Goal: Ask a question

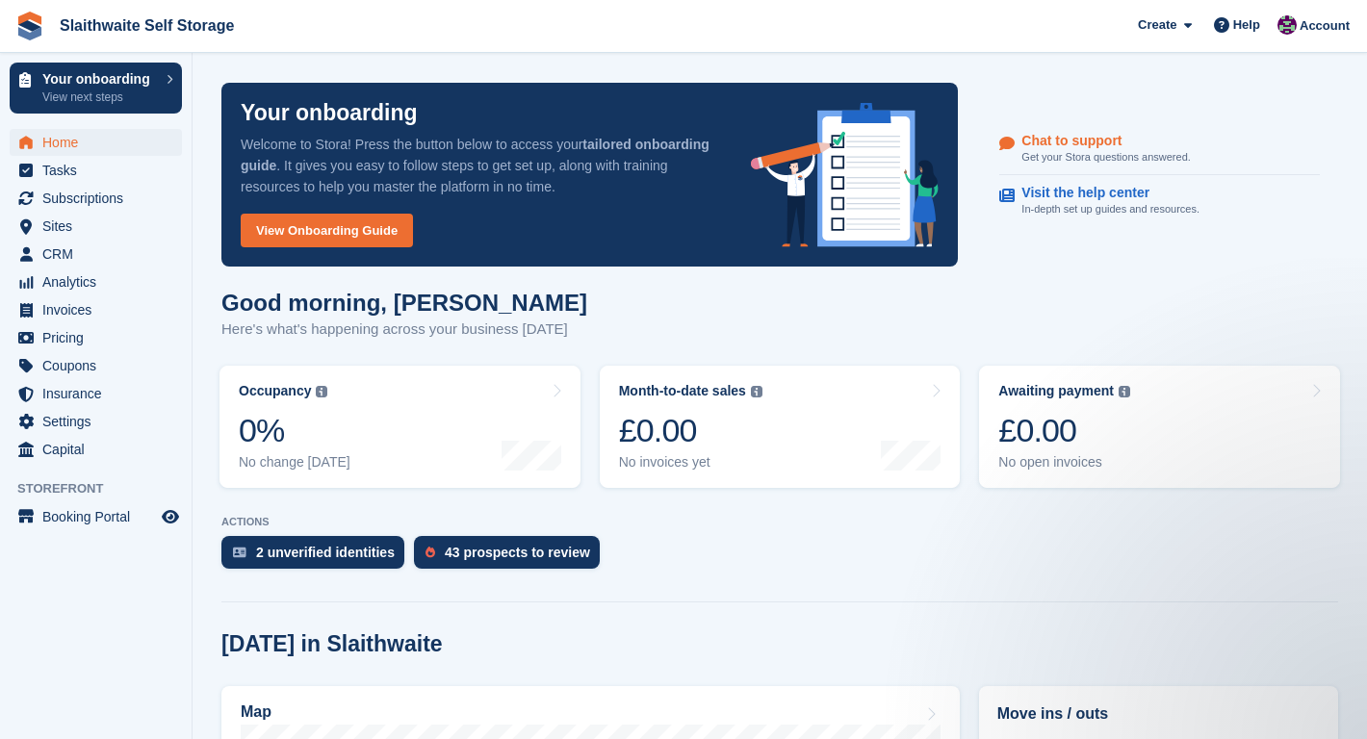
click at [1056, 145] on p "Chat to support" at bounding box center [1097, 141] width 153 height 16
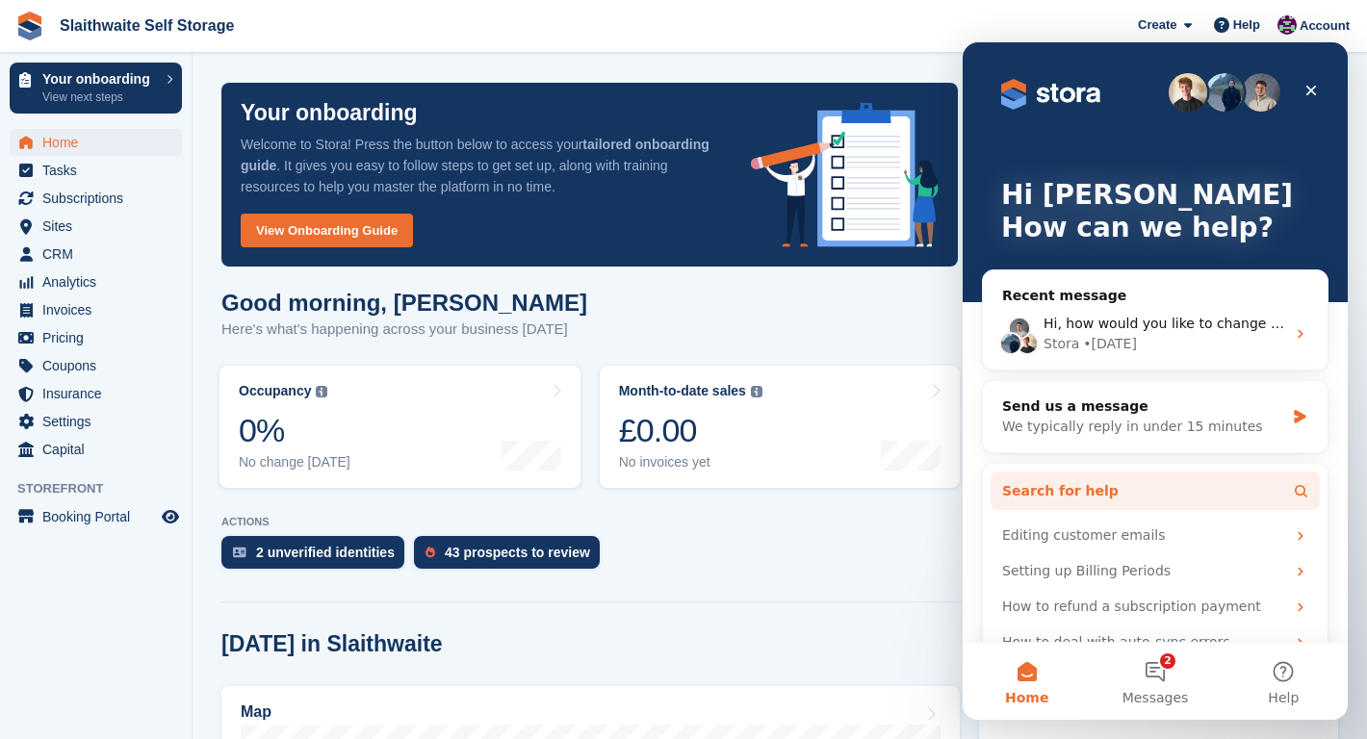
scroll to position [30, 0]
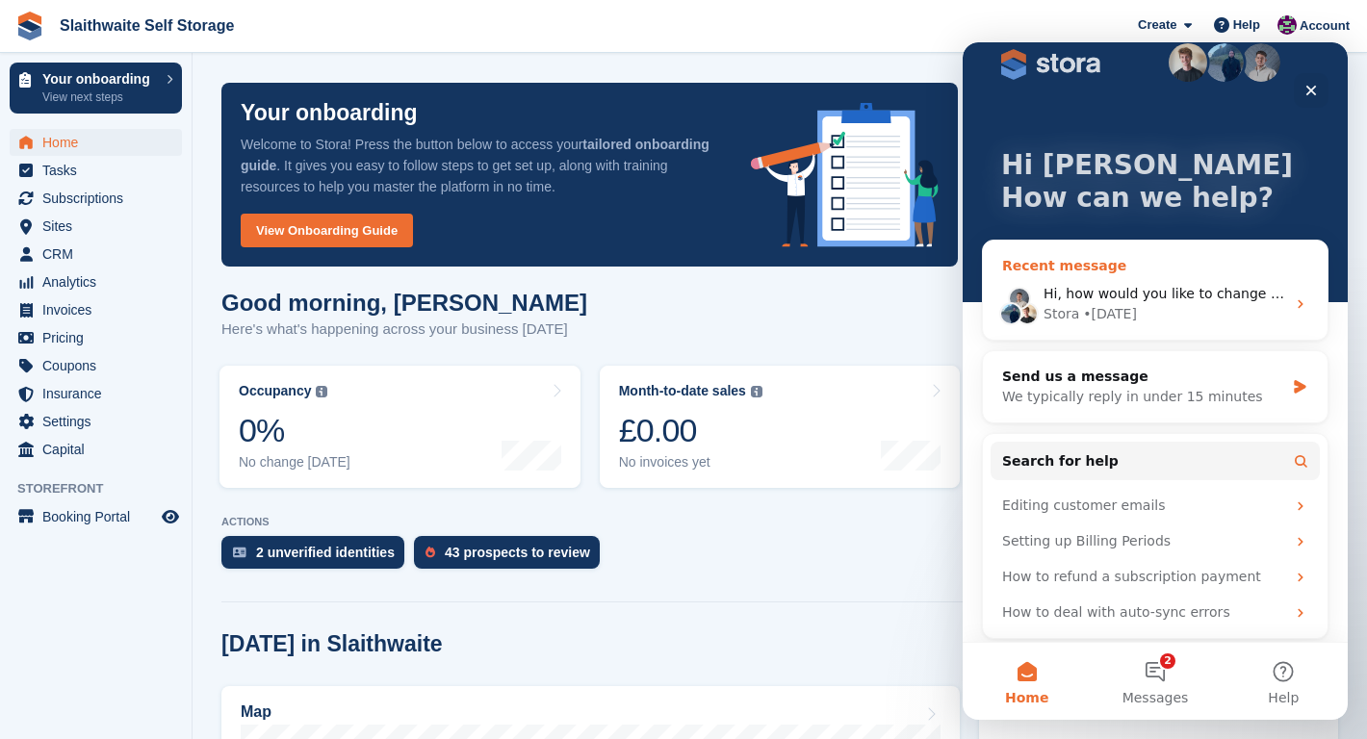
click at [1297, 305] on icon "Intercom messenger" at bounding box center [1299, 303] width 15 height 15
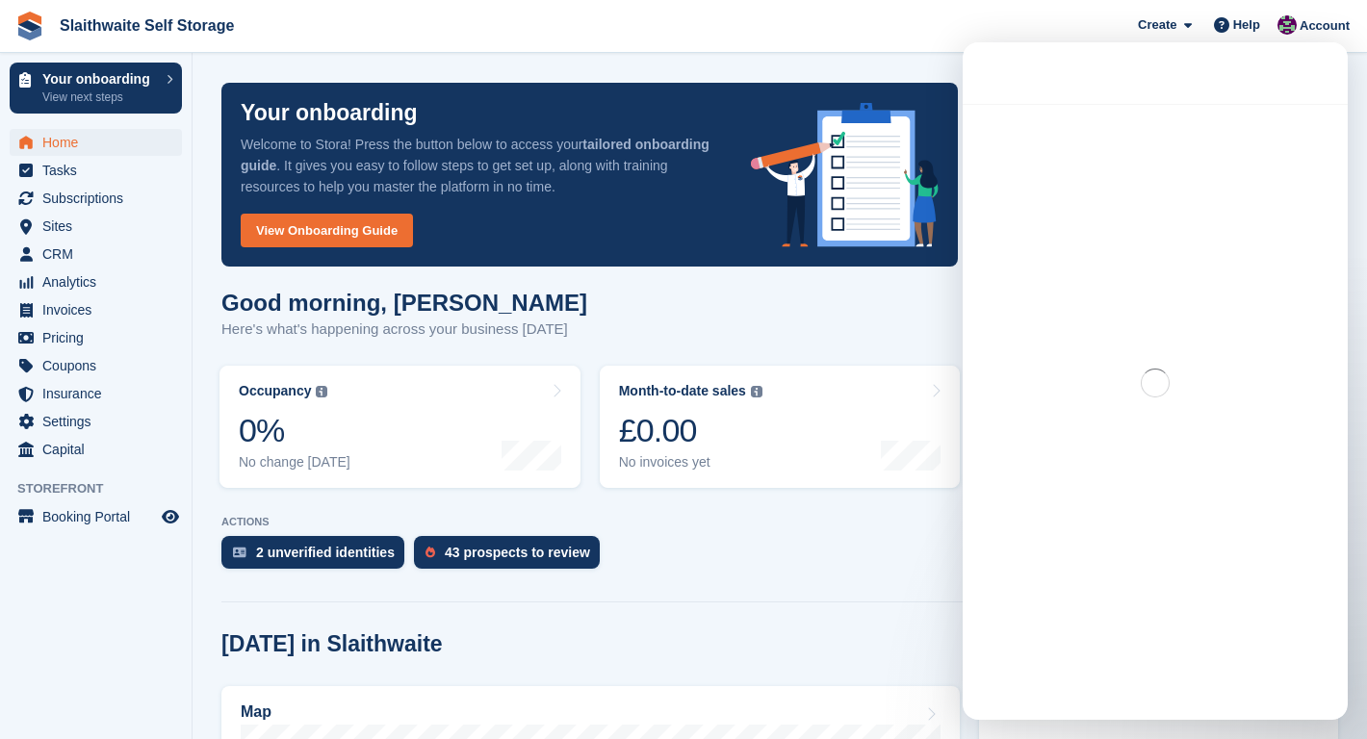
scroll to position [0, 0]
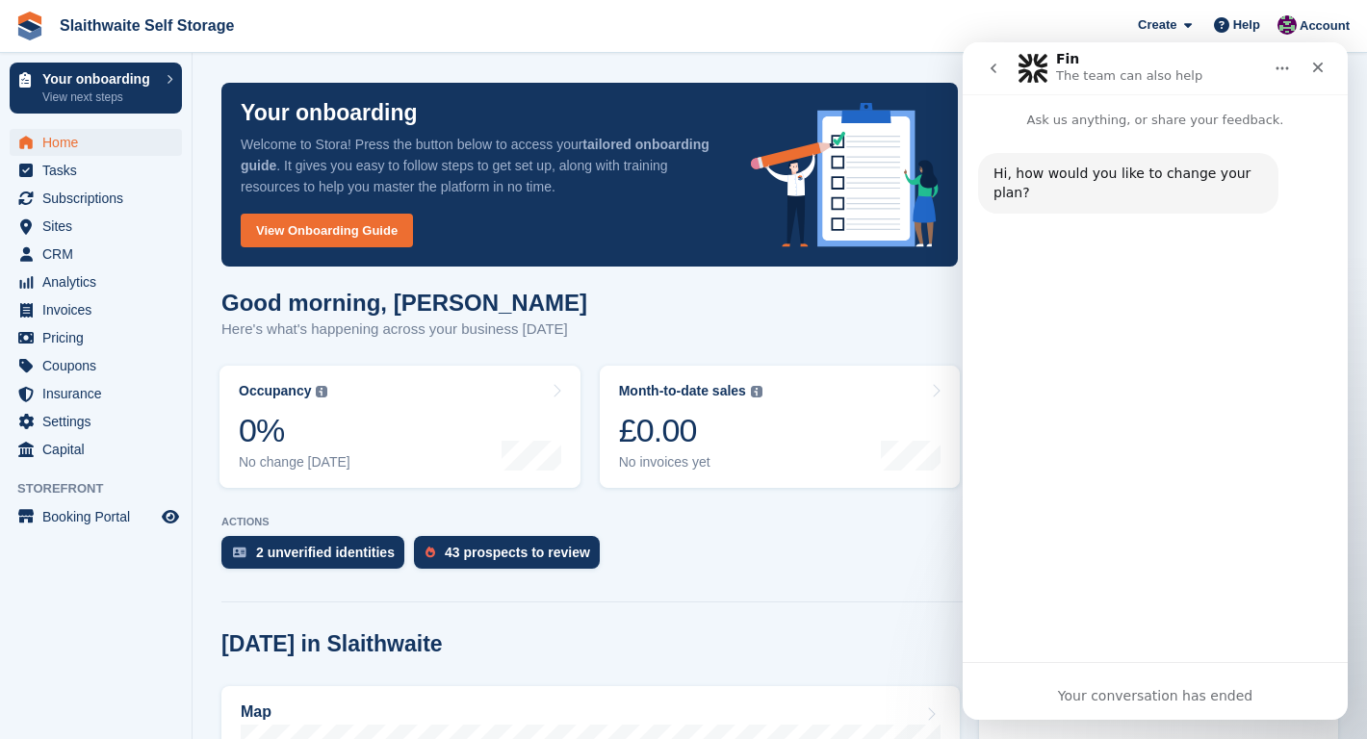
click at [999, 67] on icon "go back" at bounding box center [992, 68] width 15 height 15
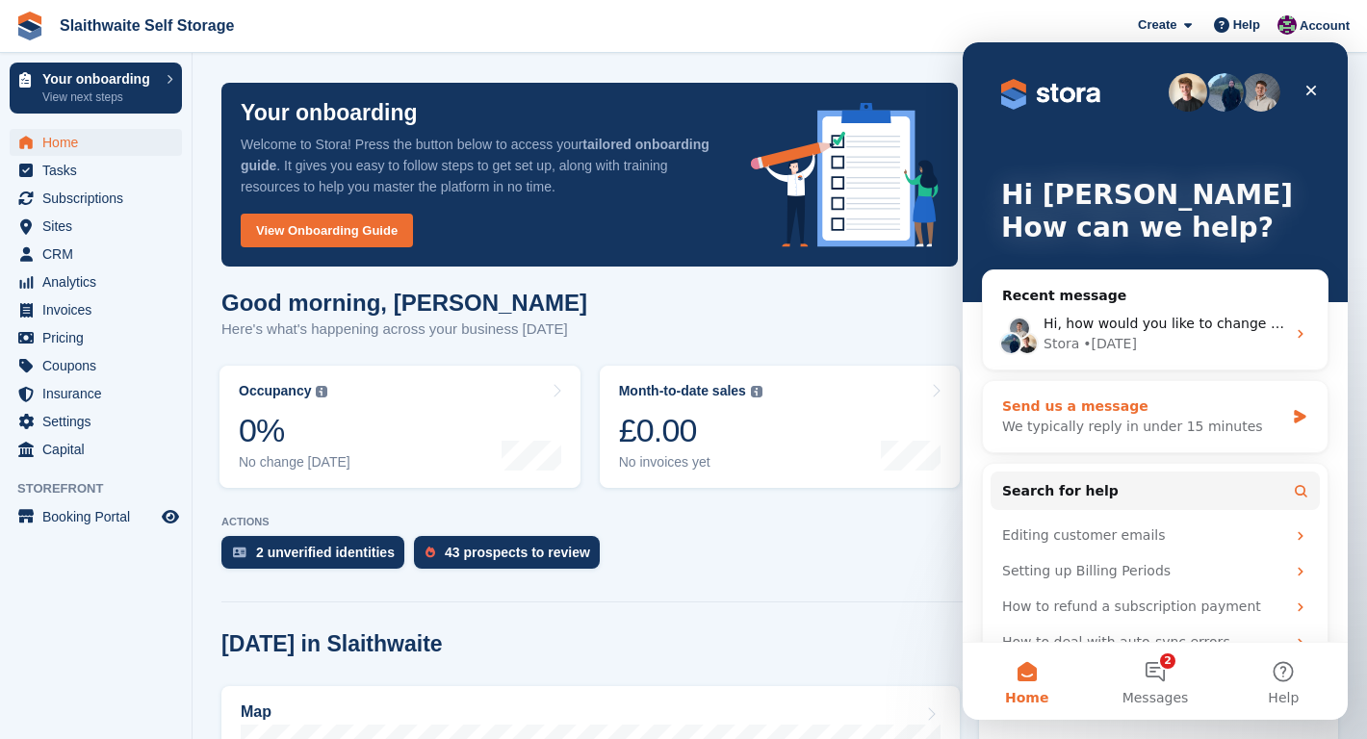
click at [1060, 402] on div "Send us a message" at bounding box center [1143, 407] width 282 height 20
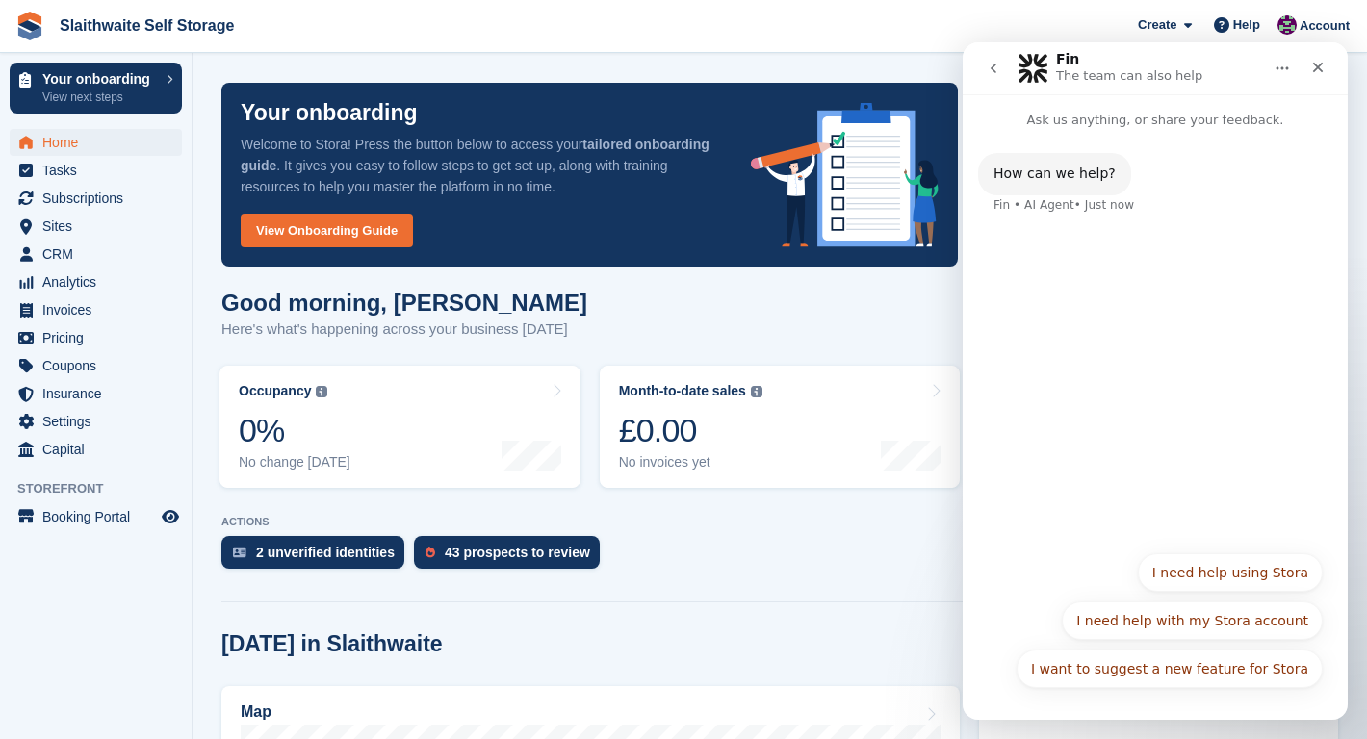
click at [1103, 423] on div "How can we help? Fin • AI Agent • Just now" at bounding box center [1154, 335] width 385 height 411
click at [98, 83] on p "Your onboarding" at bounding box center [99, 78] width 115 height 13
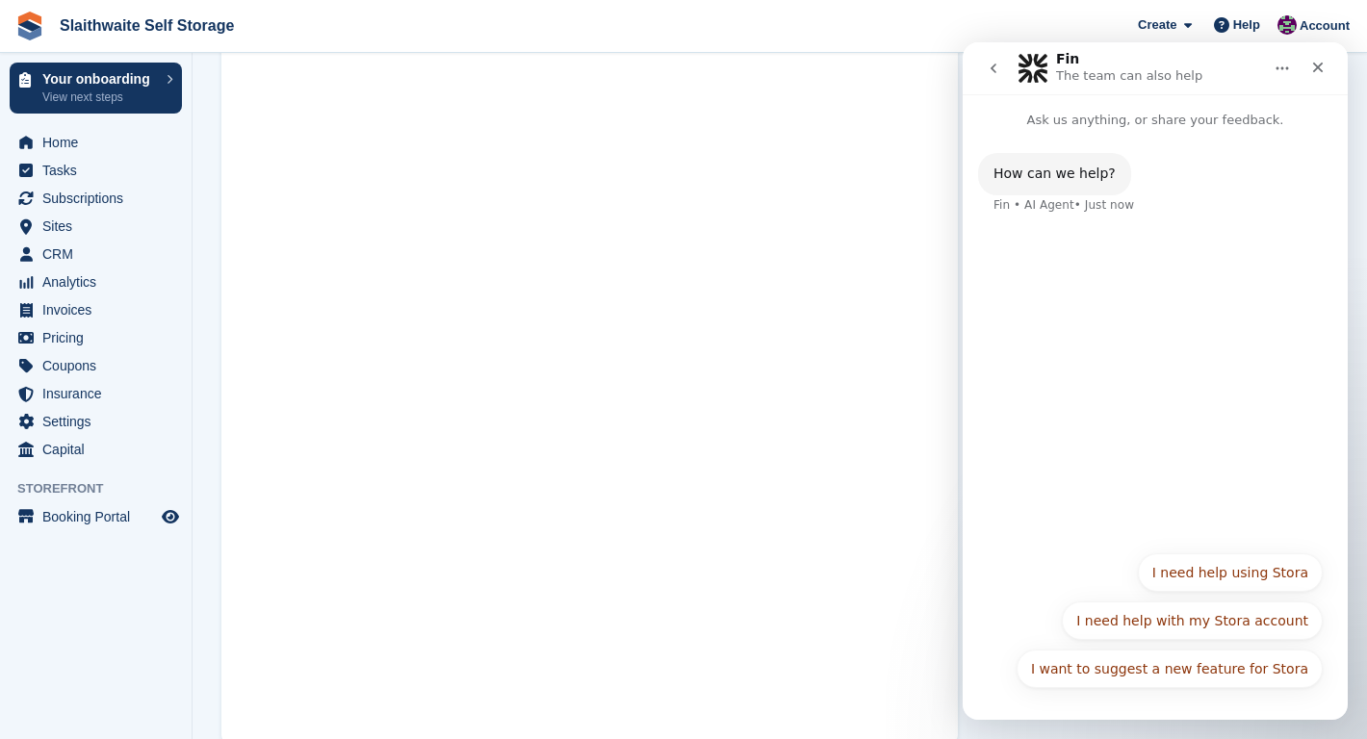
scroll to position [112, 0]
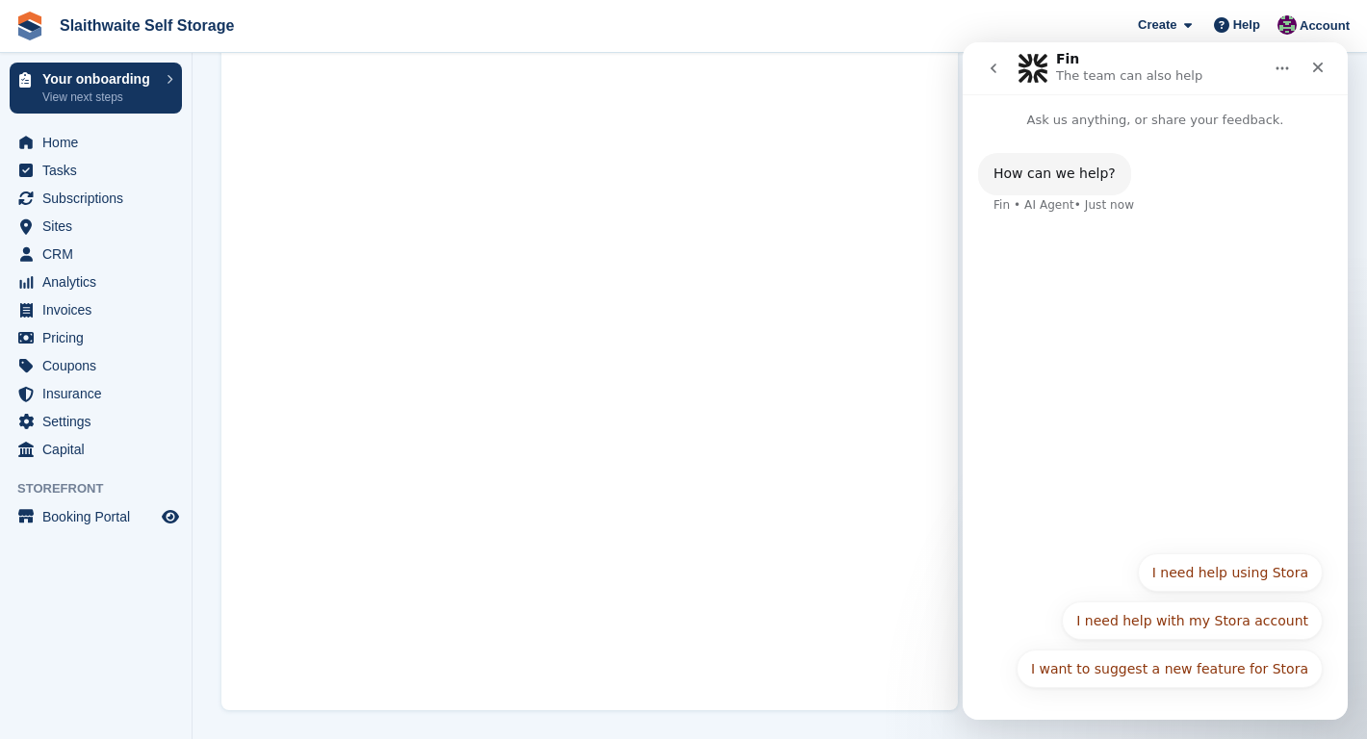
click at [1079, 399] on div "How can we help? Fin • AI Agent • Just now" at bounding box center [1154, 335] width 385 height 411
click at [1119, 705] on div "How can we help? Fin • AI Agent • Just now I want to suggest a new feature for …" at bounding box center [1154, 425] width 385 height 590
click at [1090, 533] on div "How can we help? Fin • AI Agent • Just now" at bounding box center [1154, 335] width 385 height 411
click at [1186, 562] on button "I need help using Stora" at bounding box center [1230, 572] width 185 height 38
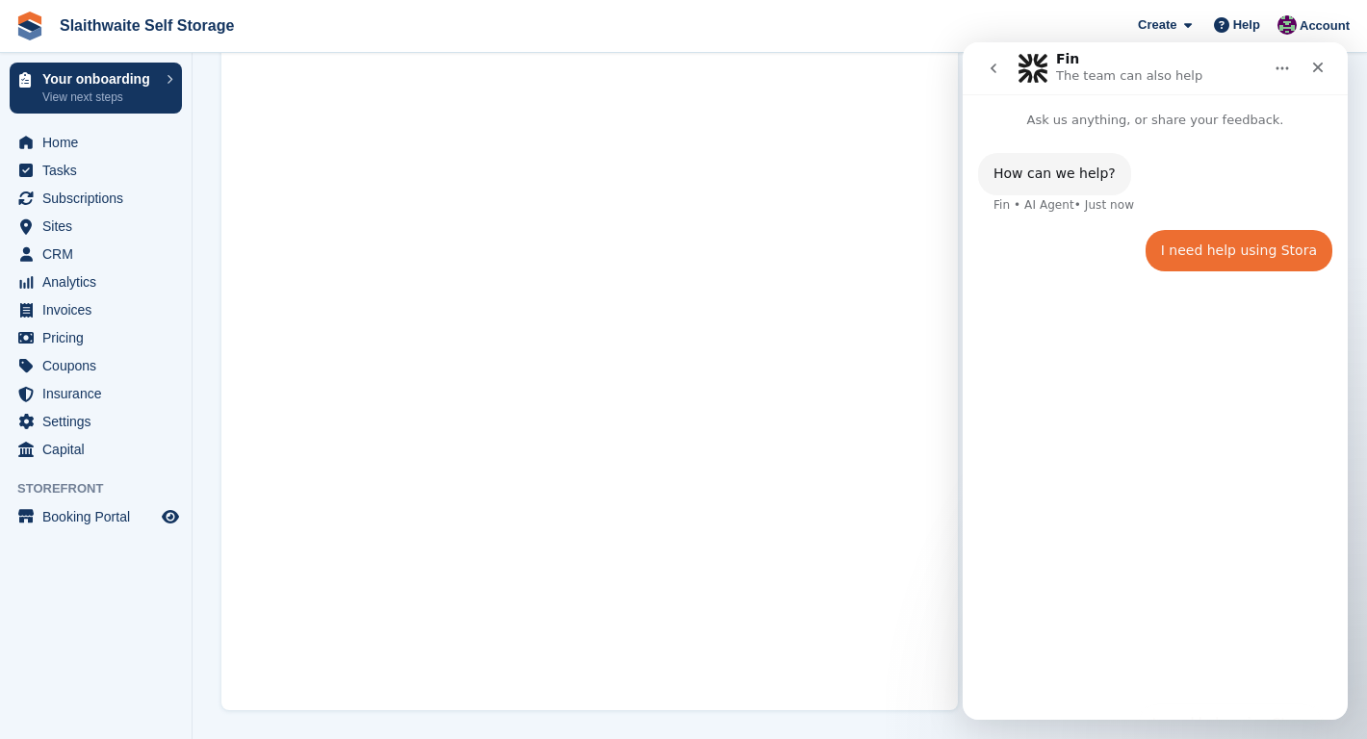
click at [1191, 265] on div "I need help using Stora • Just now" at bounding box center [1238, 251] width 187 height 42
click at [1055, 350] on div "How can we help? Fin • AI Agent • Just now I need help using [PERSON_NAME] • Ju…" at bounding box center [1154, 417] width 385 height 574
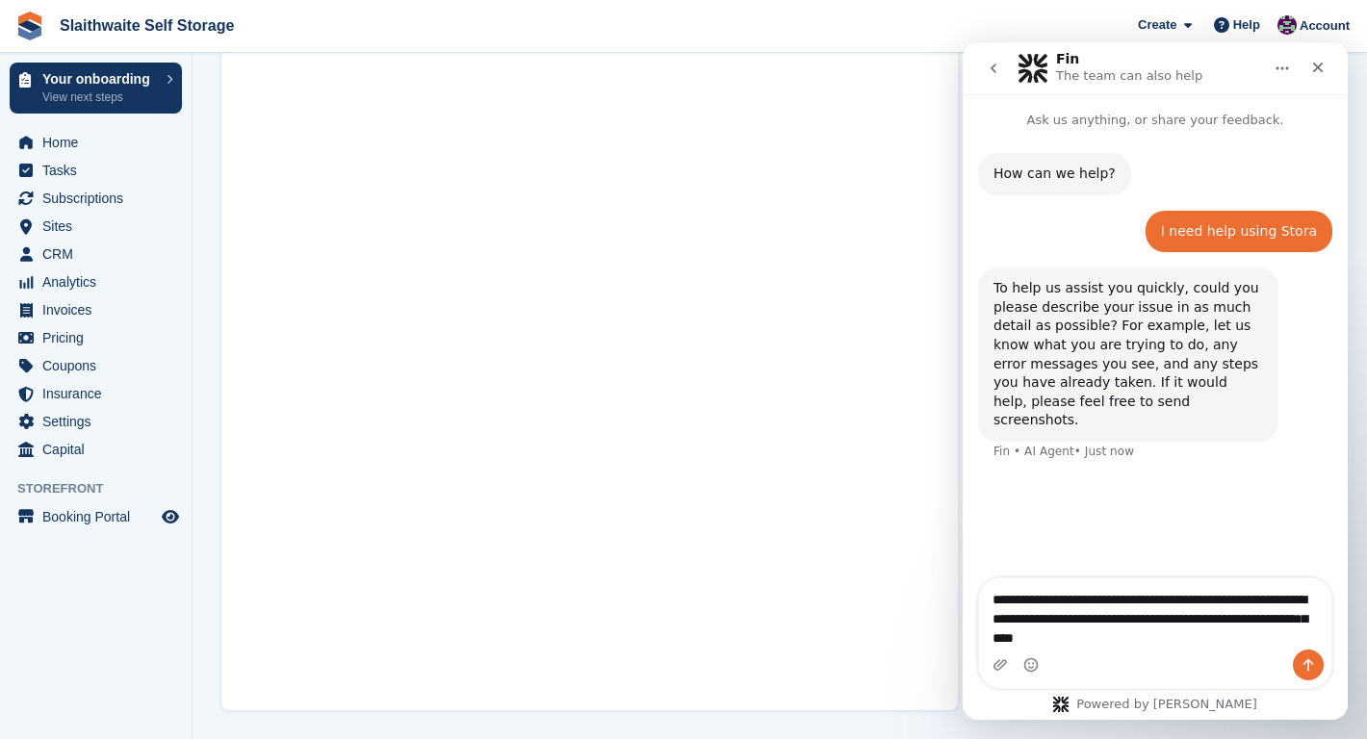
type textarea "**********"
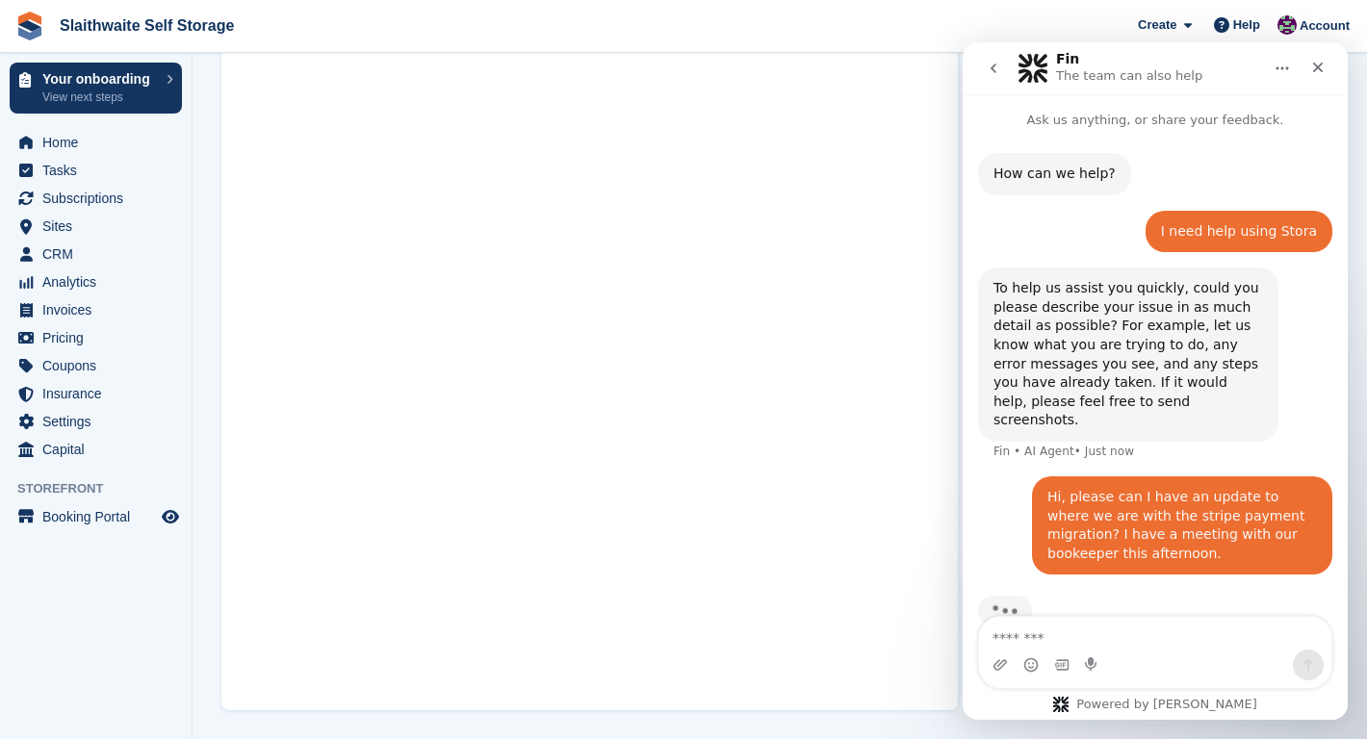
scroll to position [23, 0]
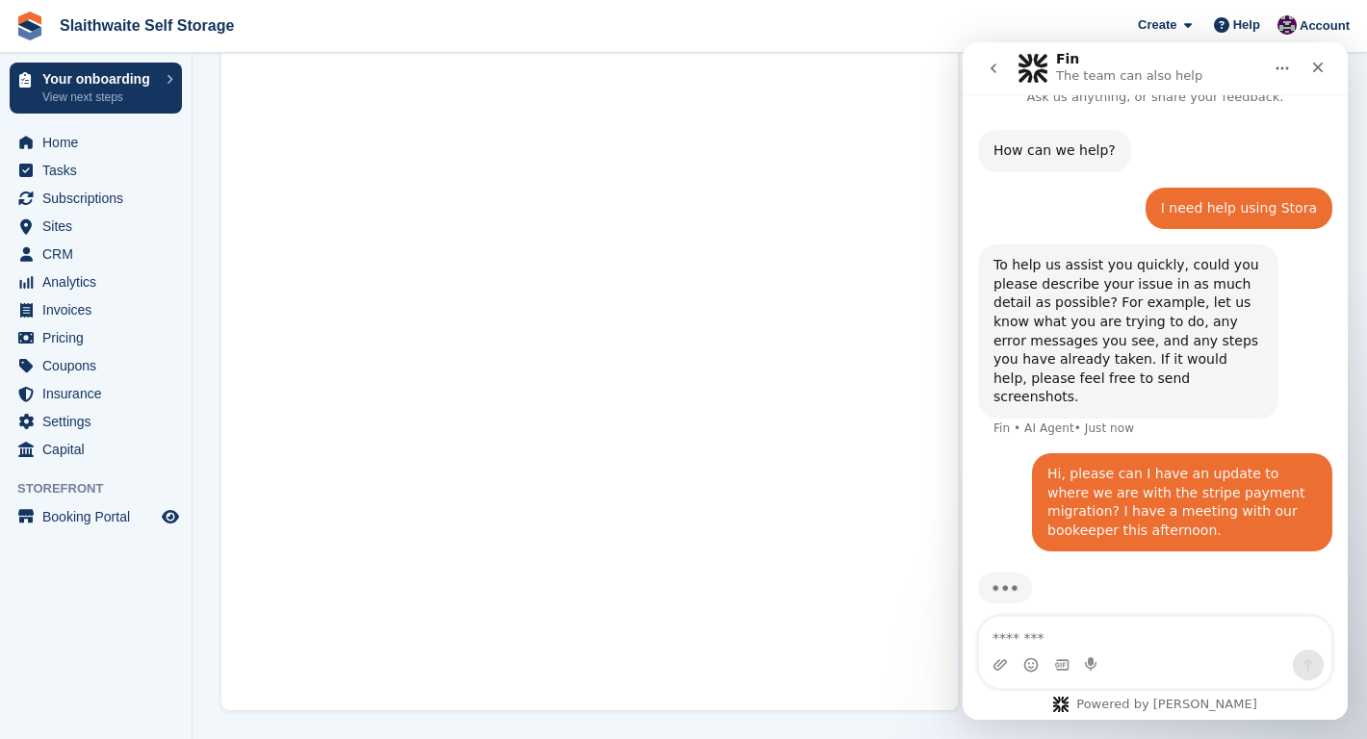
click at [1060, 505] on div "Hi, please can I have an update to where we are with the stripe payment migrati…" at bounding box center [1181, 502] width 269 height 75
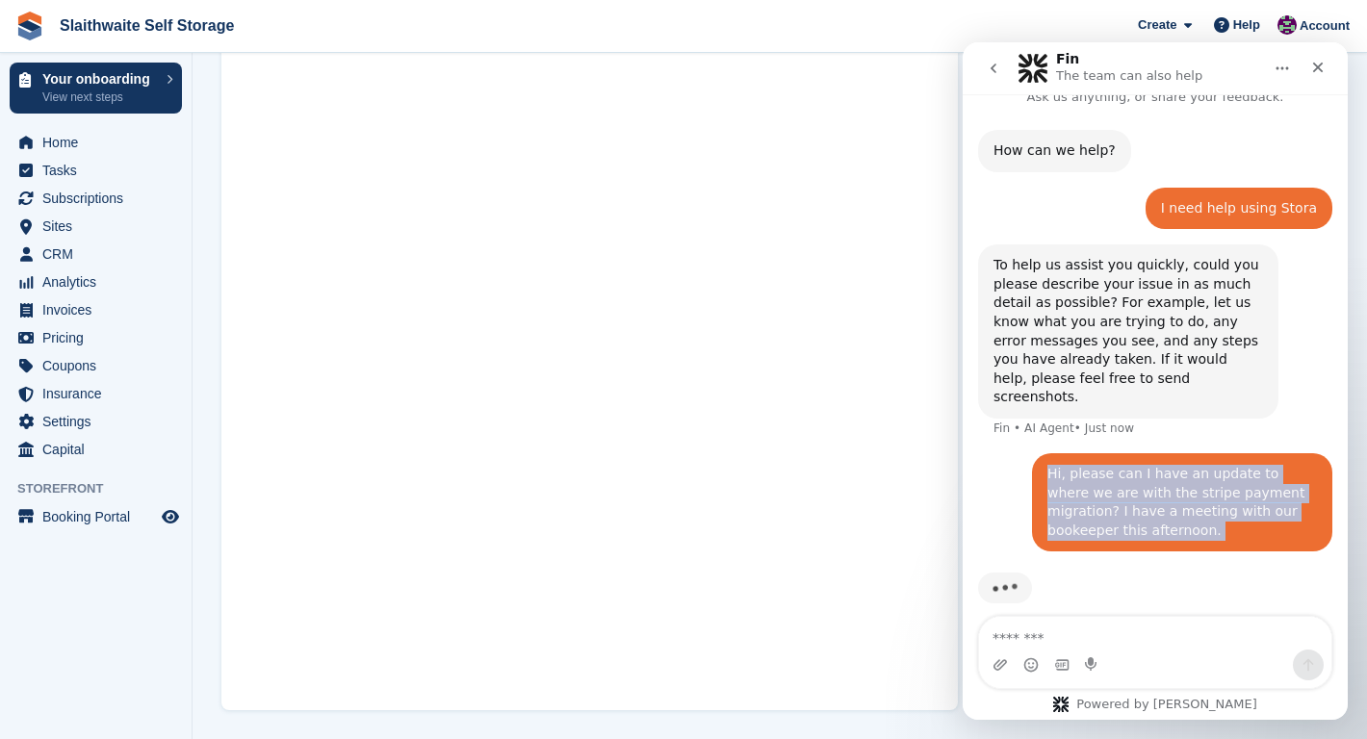
click at [1060, 505] on div "Hi, please can I have an update to where we are with the stripe payment migrati…" at bounding box center [1181, 502] width 269 height 75
copy div "Hi, please can I have an update to where we are with the stripe payment migrati…"
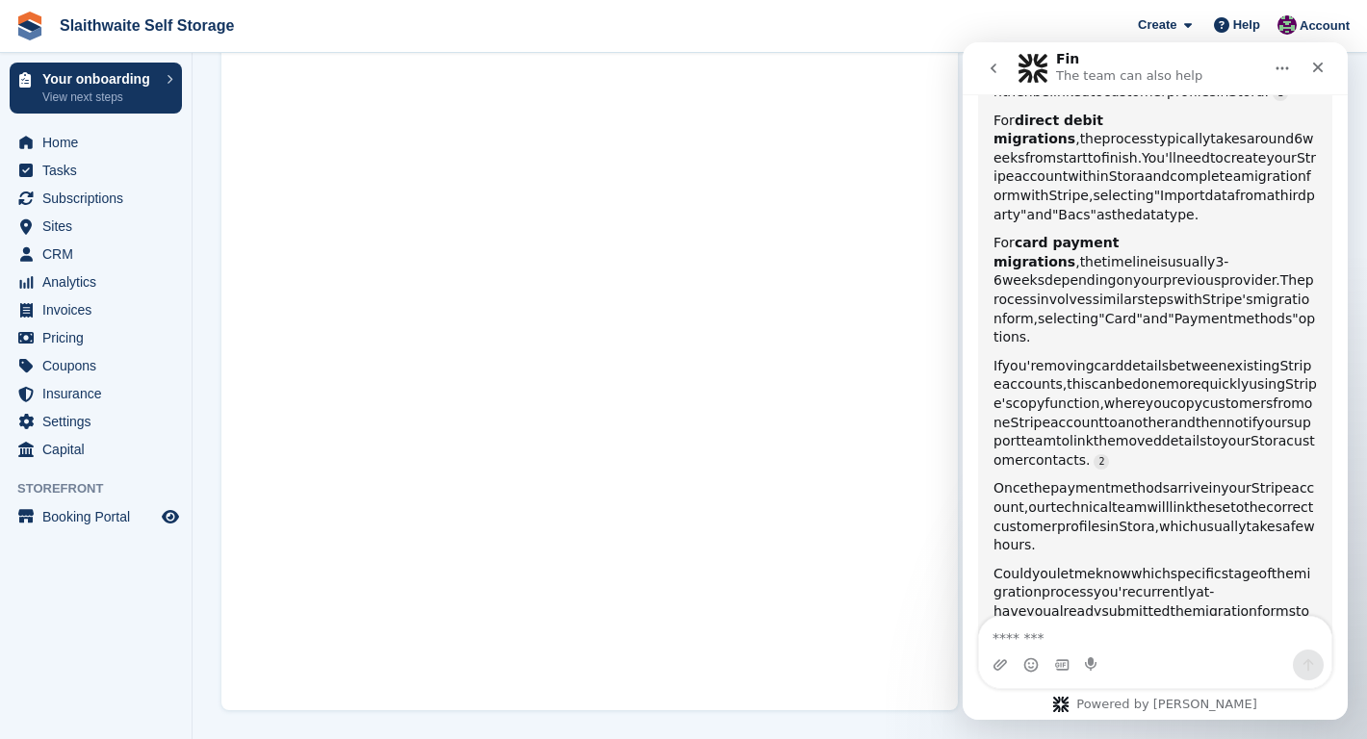
scroll to position [575, 0]
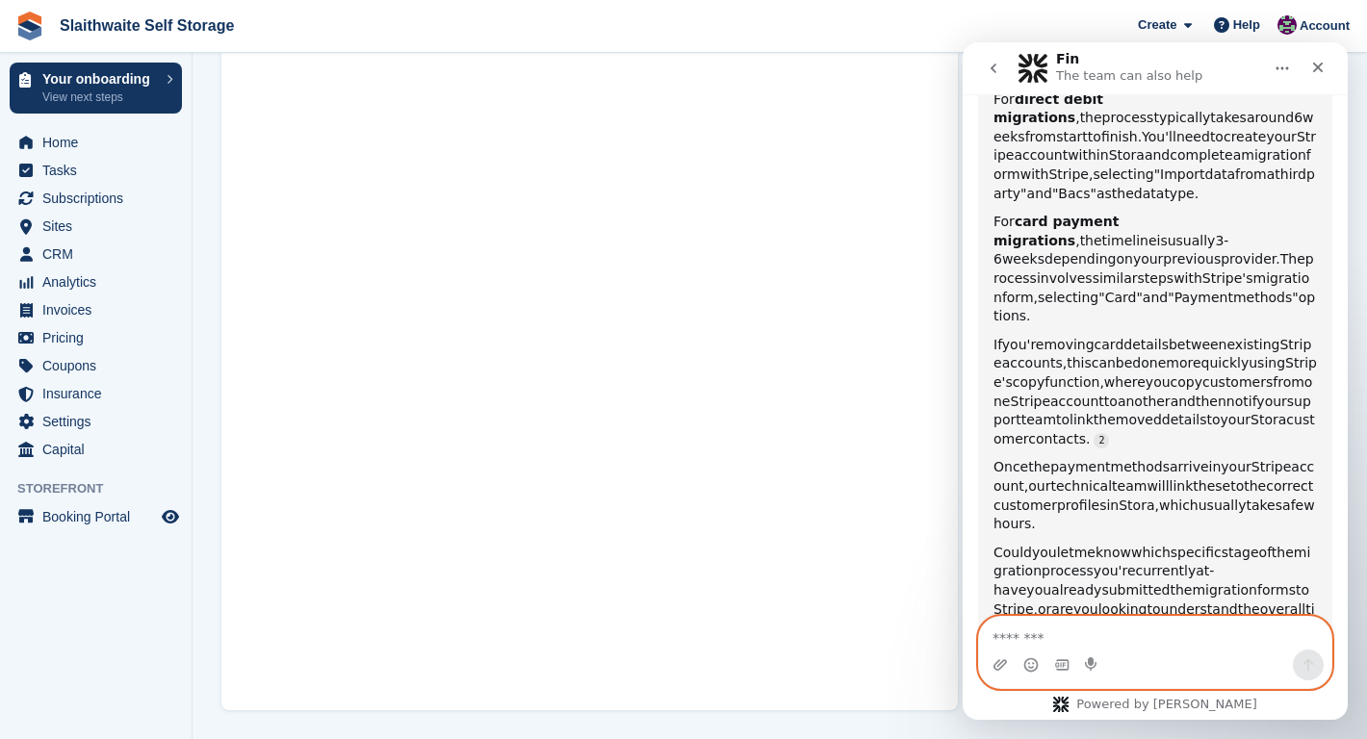
click at [1037, 633] on textarea "Message…" at bounding box center [1155, 633] width 352 height 33
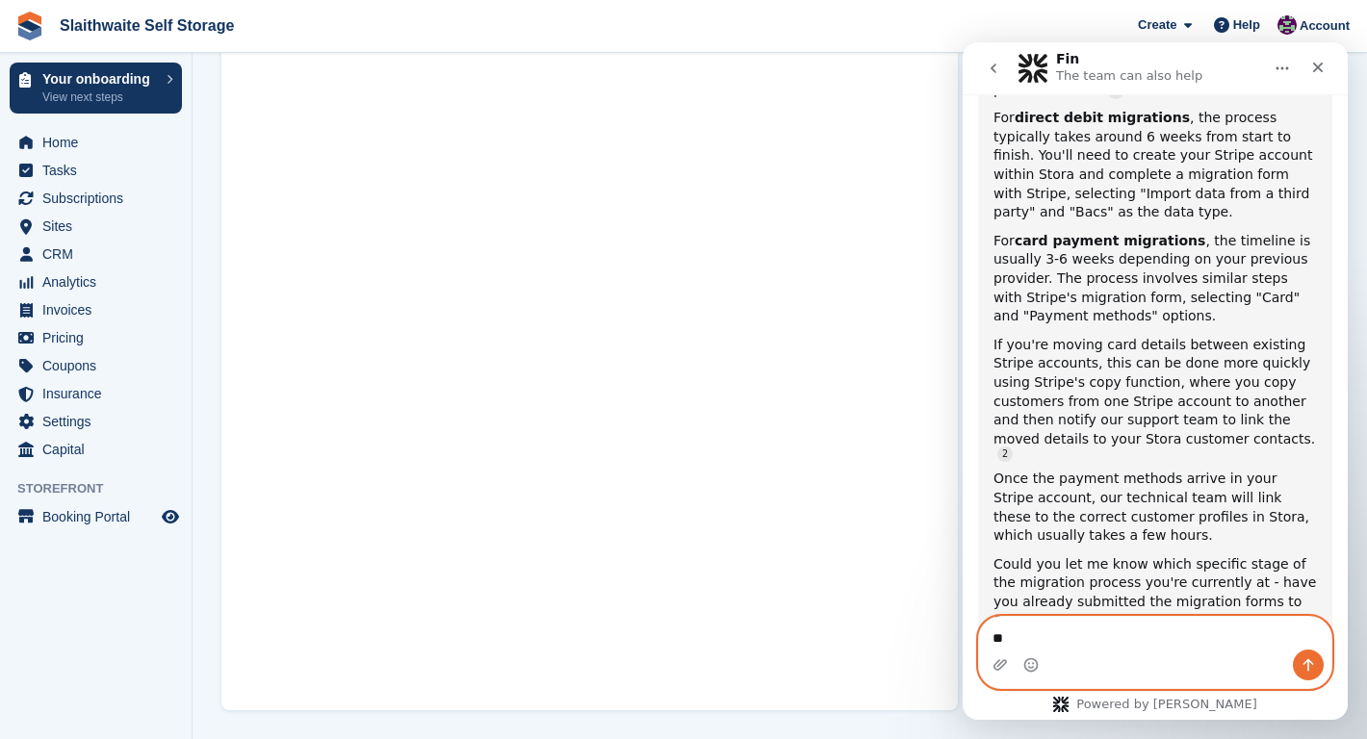
scroll to position [594, 0]
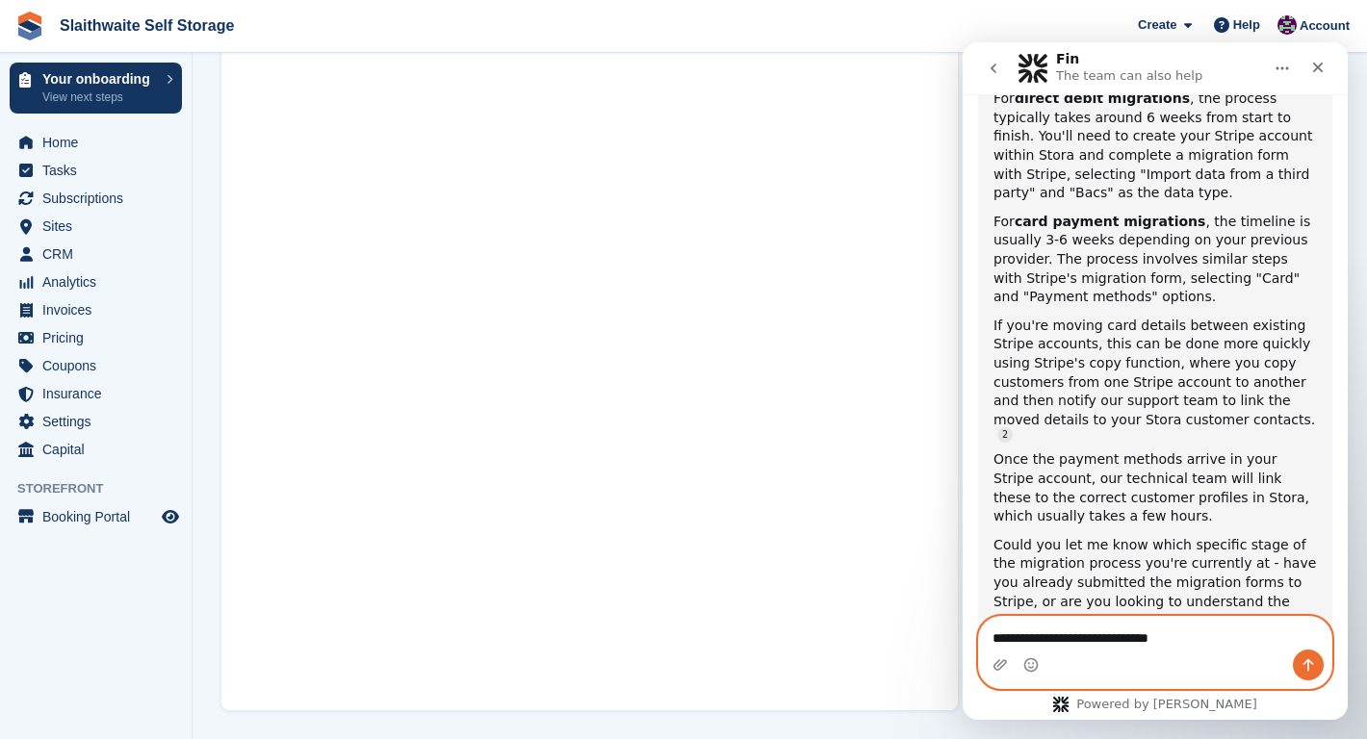
type textarea "**********"
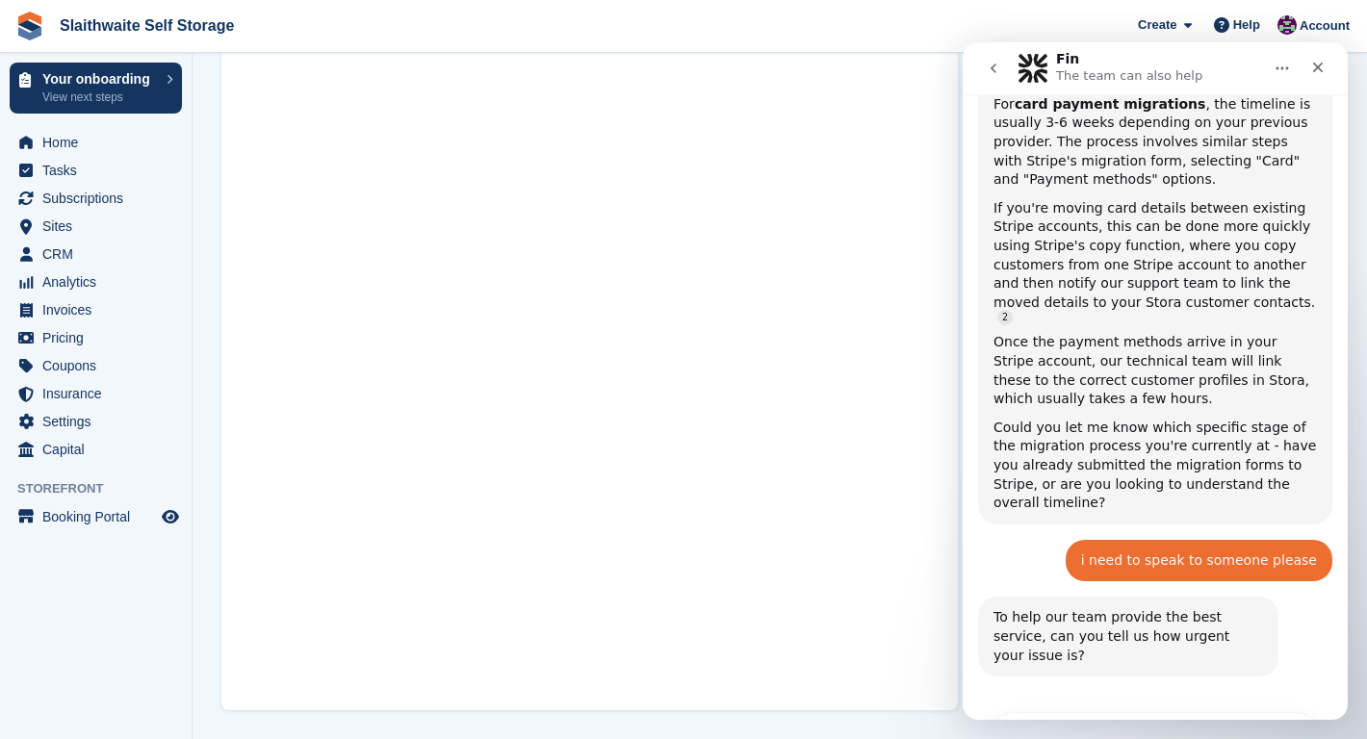
scroll to position [821, 0]
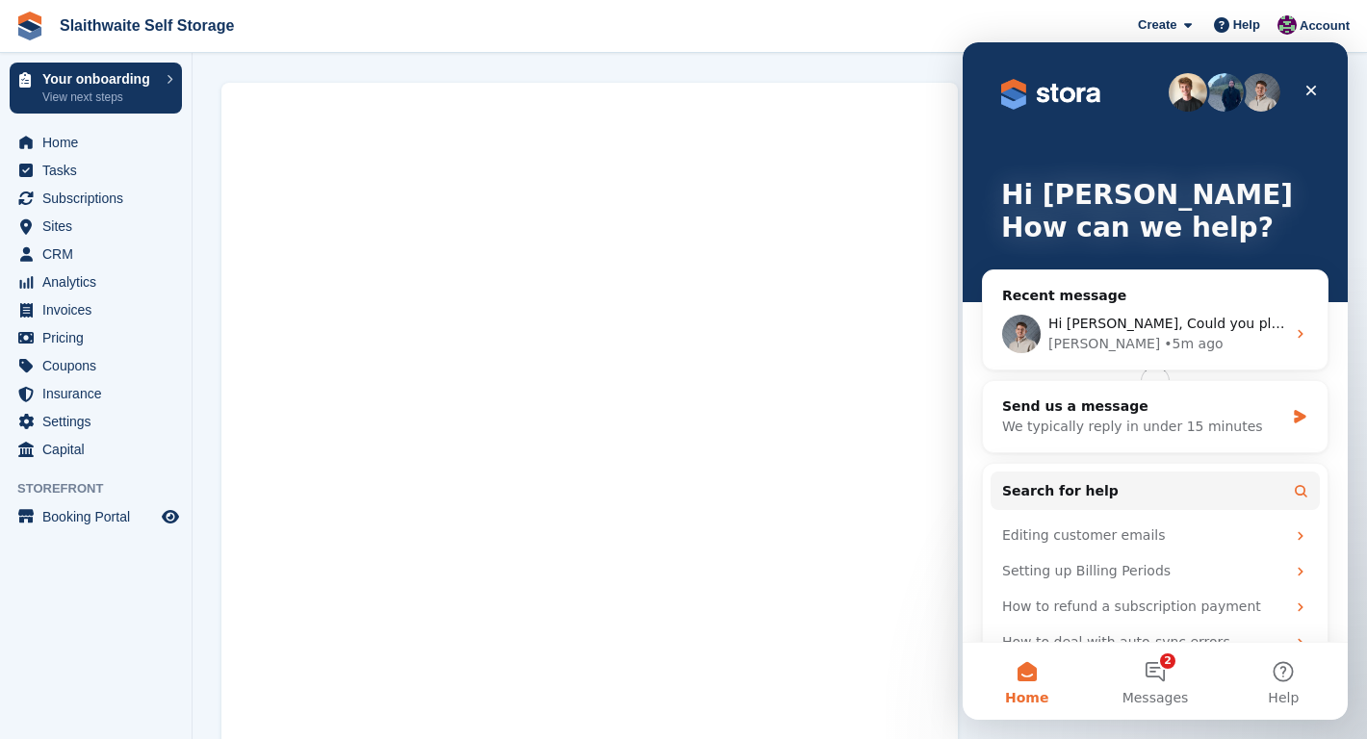
scroll to position [0, 0]
